Goal: Information Seeking & Learning: Check status

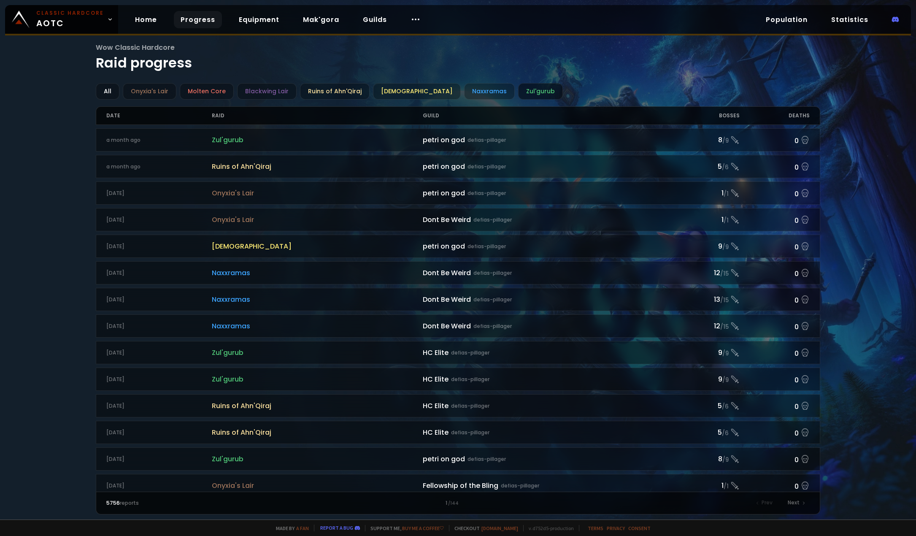
click at [518, 91] on div "Zul'gurub" at bounding box center [540, 91] width 45 height 16
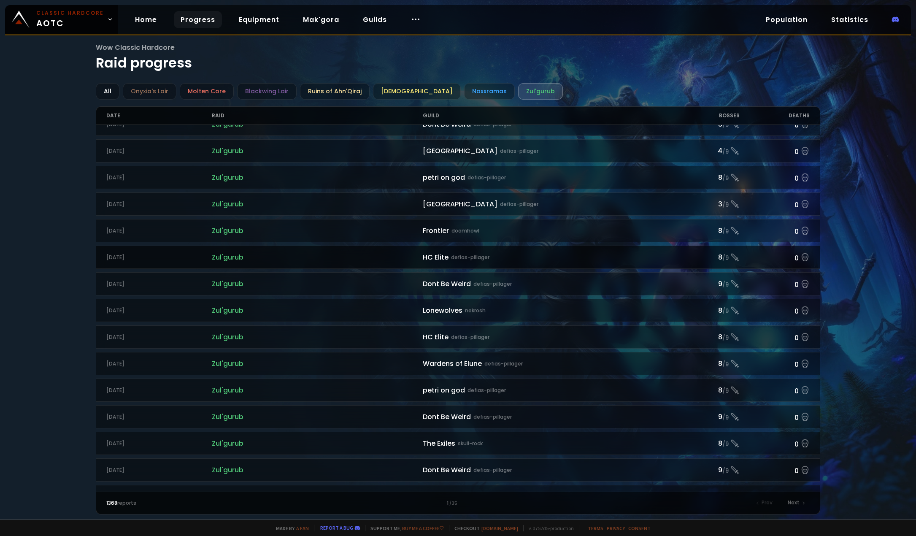
scroll to position [700, 0]
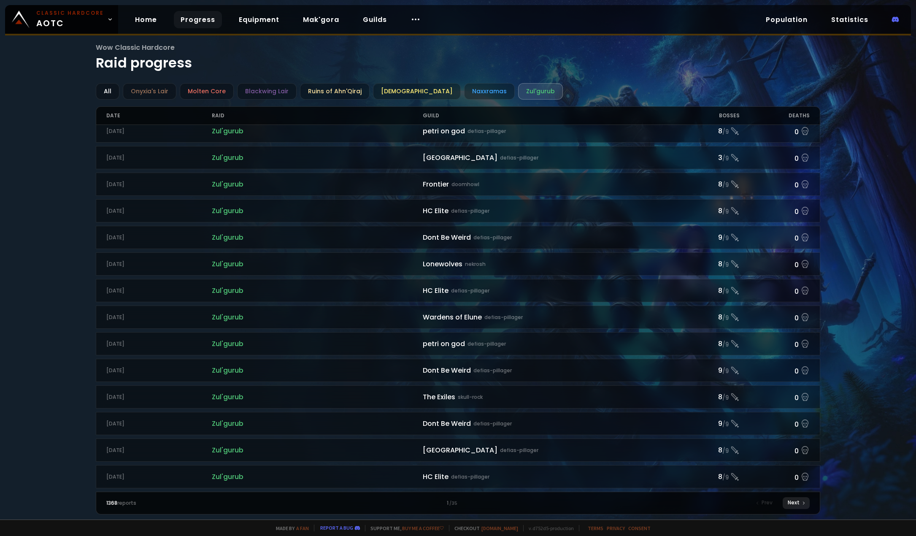
click at [802, 508] on div "Next" at bounding box center [796, 503] width 27 height 12
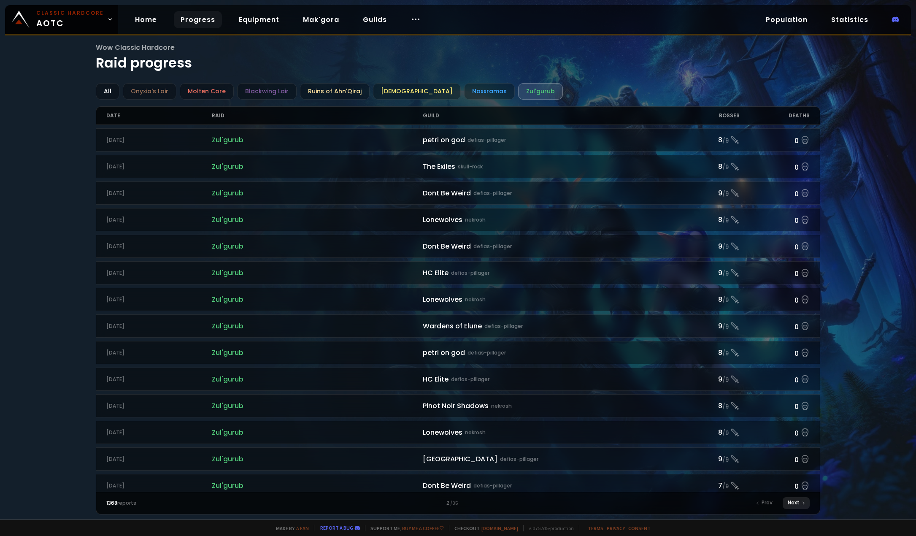
click at [798, 505] on div "Next" at bounding box center [796, 503] width 27 height 12
click at [798, 506] on div "Next" at bounding box center [796, 503] width 27 height 12
click at [798, 505] on div "Next" at bounding box center [796, 503] width 27 height 12
click at [797, 505] on div "Next" at bounding box center [796, 503] width 27 height 12
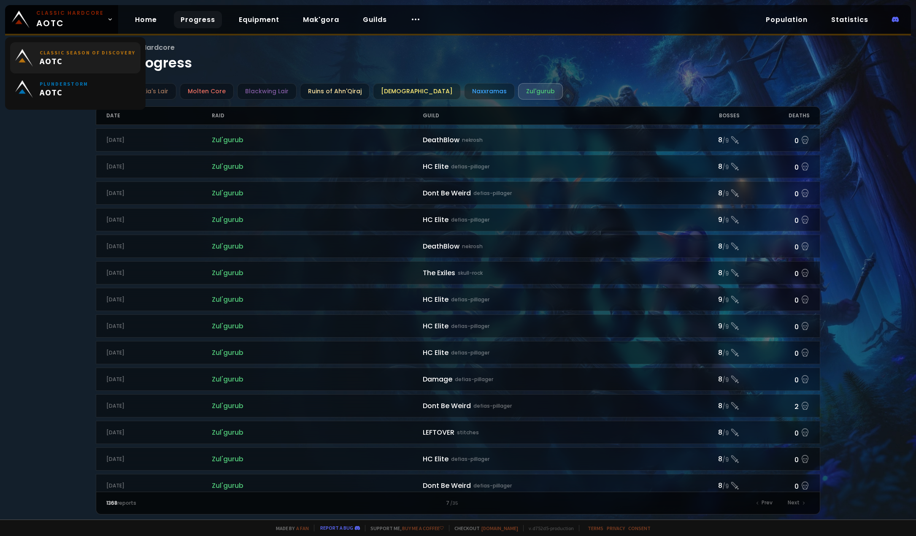
click at [82, 59] on span "AOTC" at bounding box center [88, 61] width 96 height 11
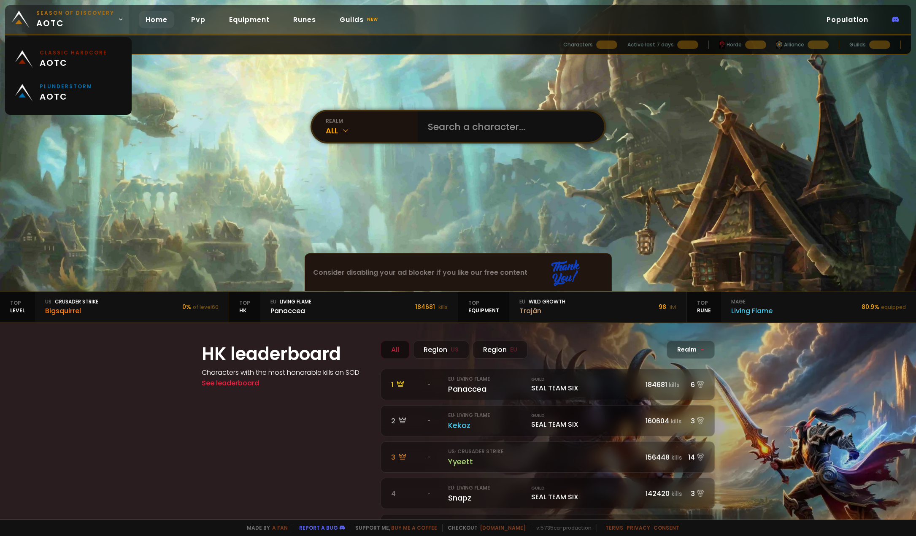
click at [79, 15] on small "Season of Discovery" at bounding box center [75, 13] width 78 height 8
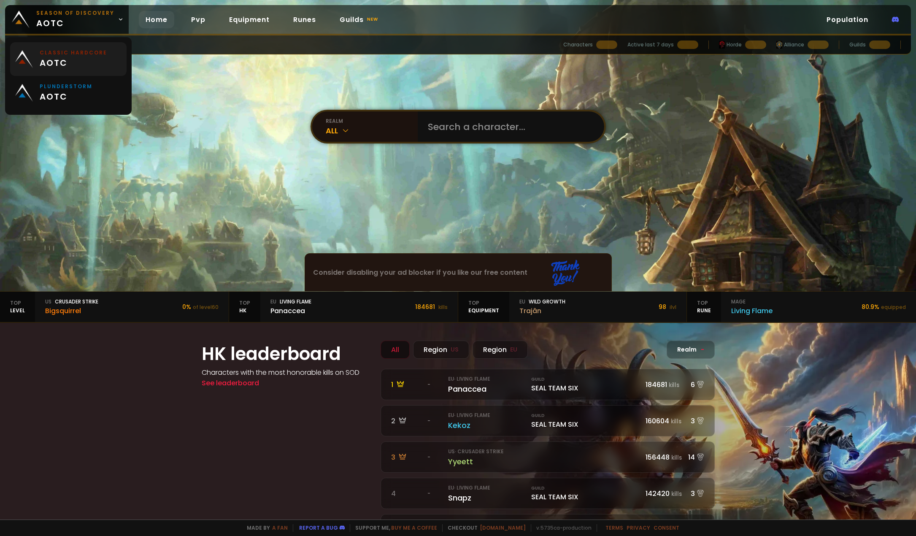
click at [56, 61] on span "aotc" at bounding box center [74, 63] width 68 height 13
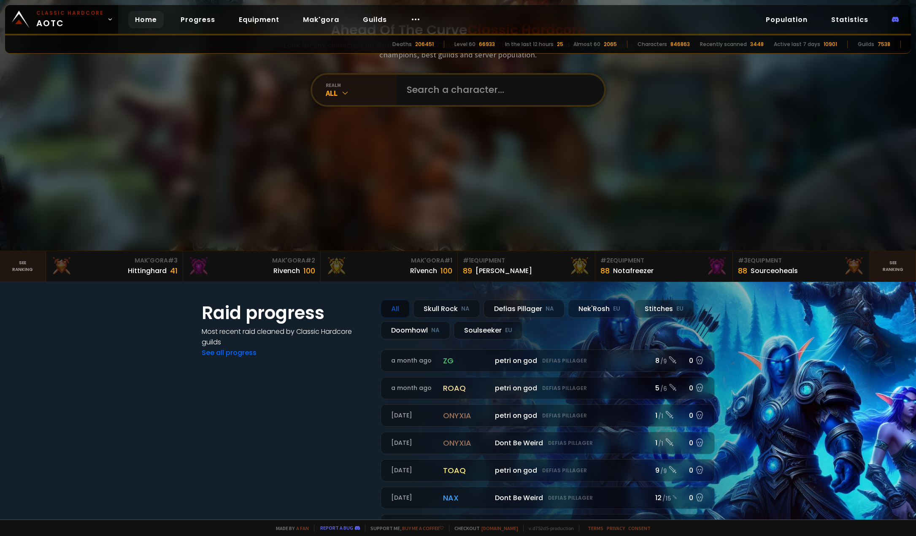
scroll to position [127, 0]
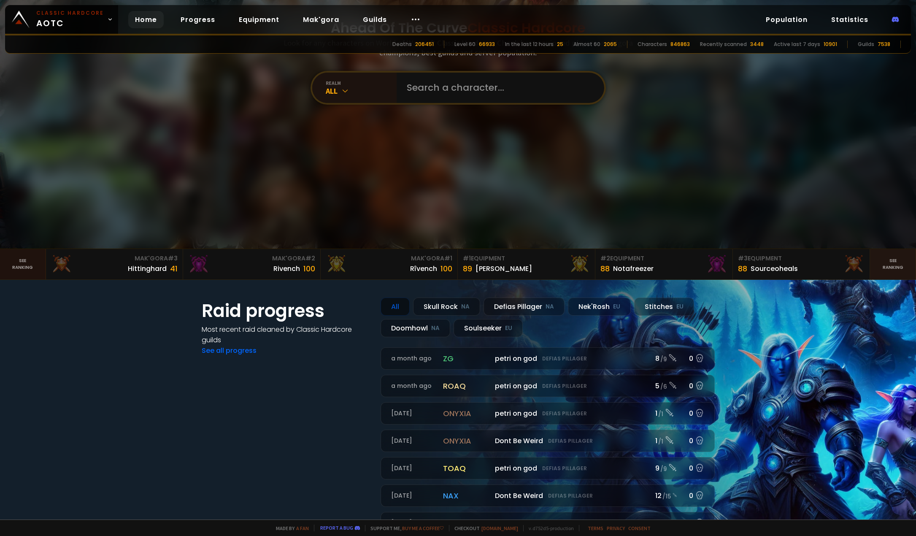
click at [32, 272] on link "See ranking" at bounding box center [23, 264] width 46 height 30
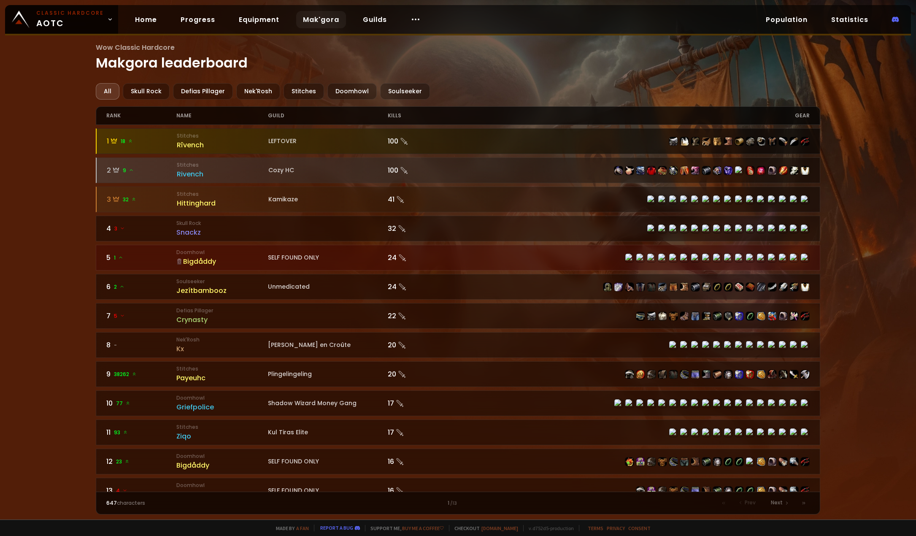
click at [376, 143] on div "LEFTOVER" at bounding box center [327, 141] width 119 height 9
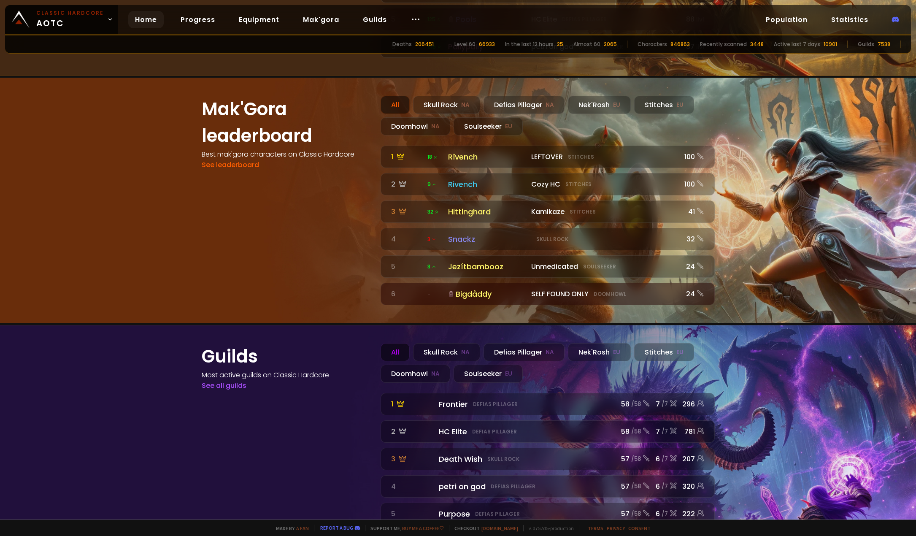
scroll to position [886, 0]
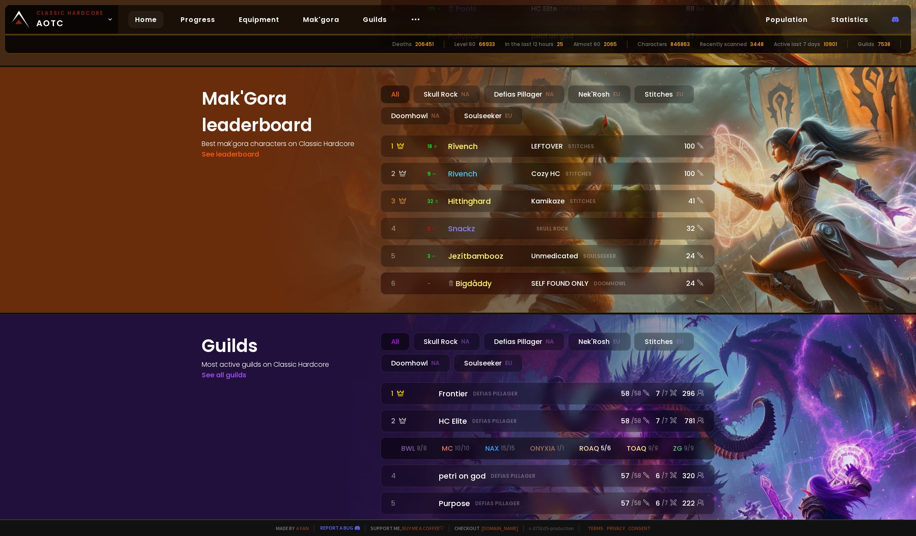
click at [542, 443] on div "onyxia 1 / 1" at bounding box center [547, 448] width 34 height 11
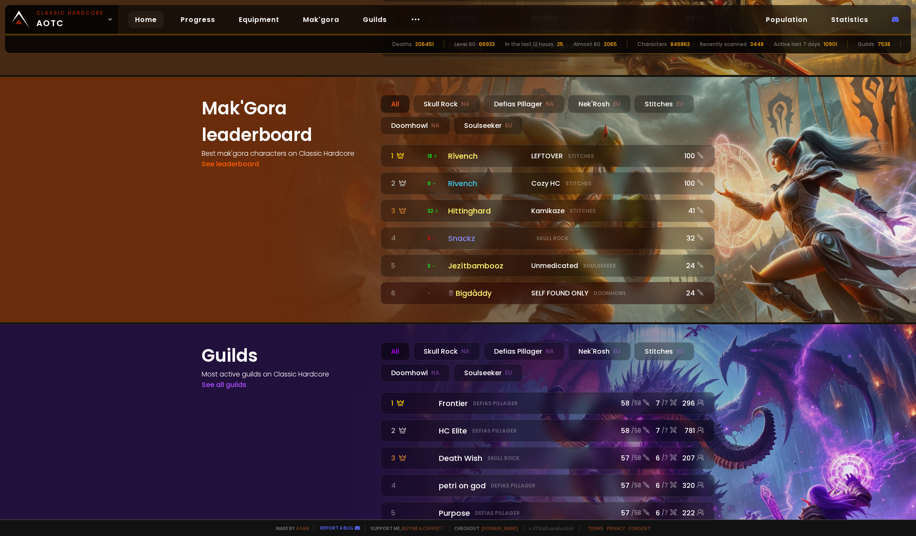
scroll to position [886, 0]
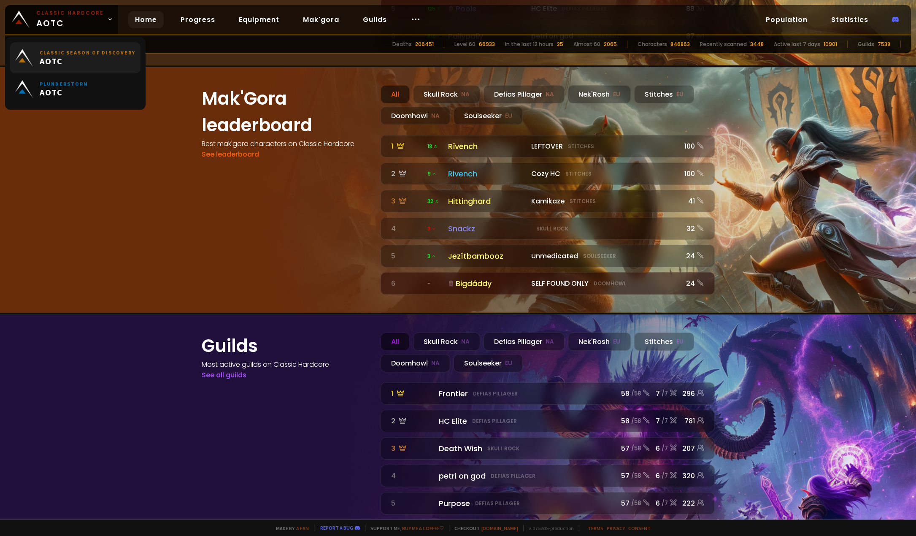
click at [55, 62] on span "AOTC" at bounding box center [88, 61] width 96 height 11
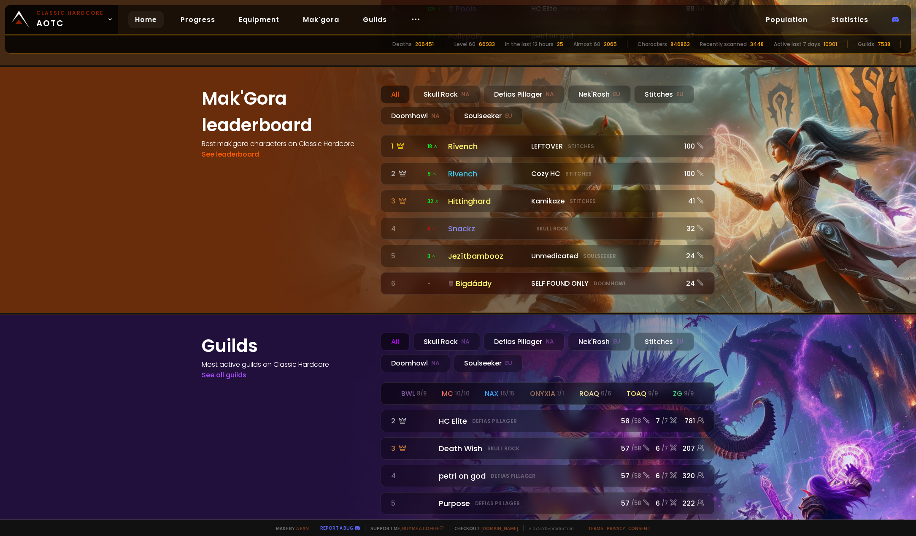
click at [476, 383] on div "bwl 8 / 8 mc 10 / 10 nax 15 / 15 onyxia 1 / 1 roaq 6 / 6 toaq 9 / 9 zg 9 / 9" at bounding box center [547, 394] width 333 height 22
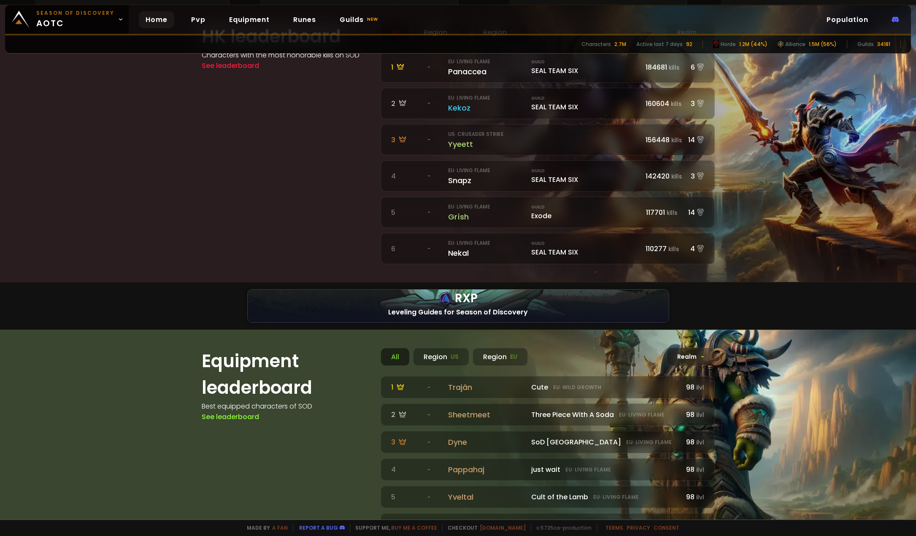
scroll to position [314, 0]
